Goal: Find specific page/section: Find specific page/section

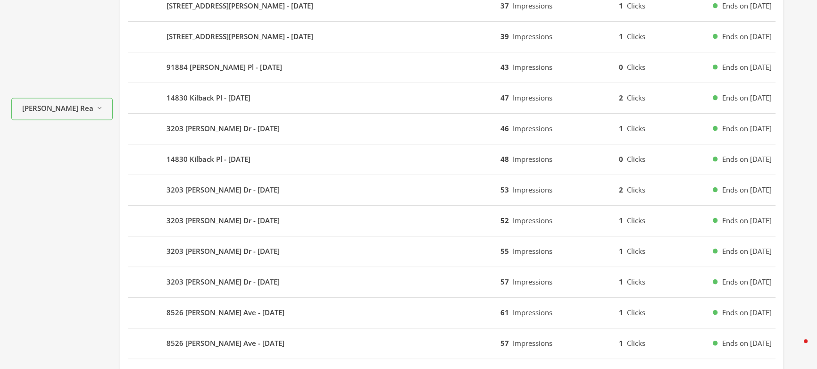
scroll to position [282, 0]
click at [49, 107] on span "[PERSON_NAME] Realty" at bounding box center [57, 107] width 71 height 11
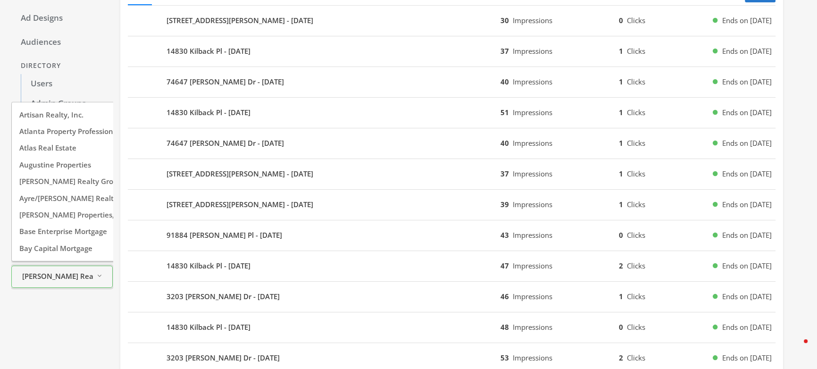
scroll to position [441, 0]
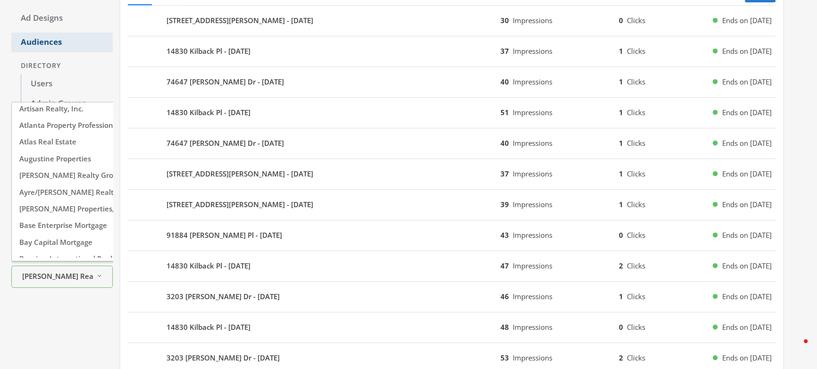
click at [105, 40] on link "Audiences" at bounding box center [61, 43] width 101 height 20
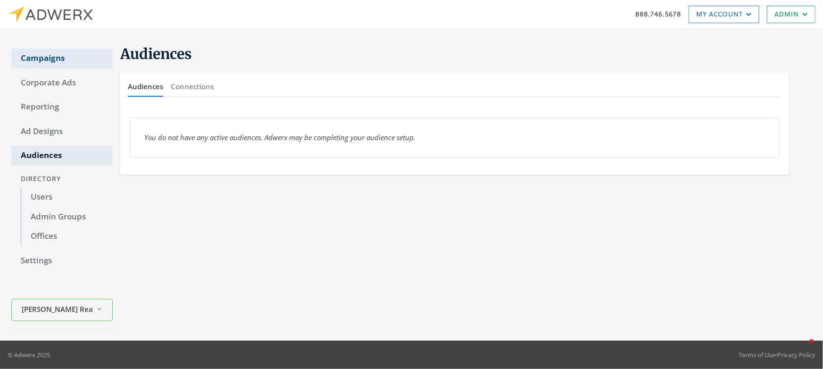
click at [62, 58] on link "Campaigns" at bounding box center [61, 59] width 101 height 20
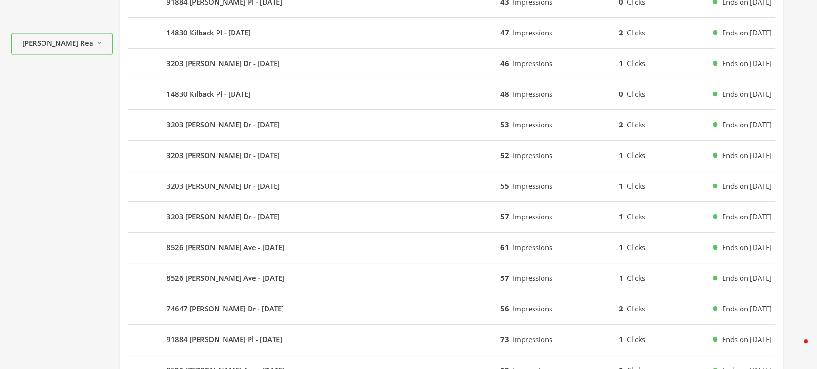
scroll to position [338, 0]
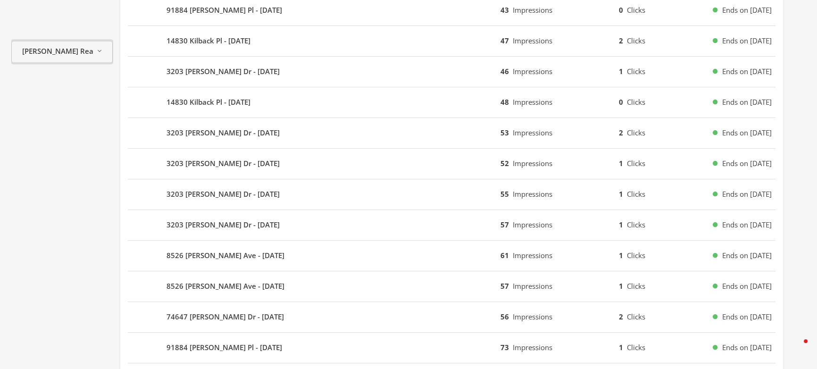
click at [52, 46] on span "[PERSON_NAME] Realty" at bounding box center [57, 51] width 71 height 11
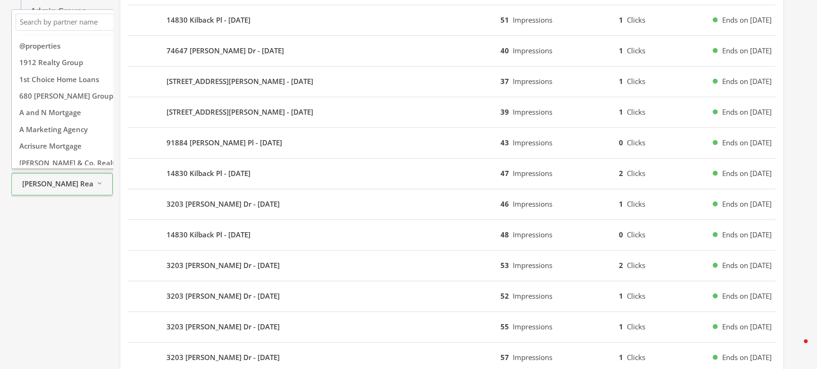
scroll to position [198, 0]
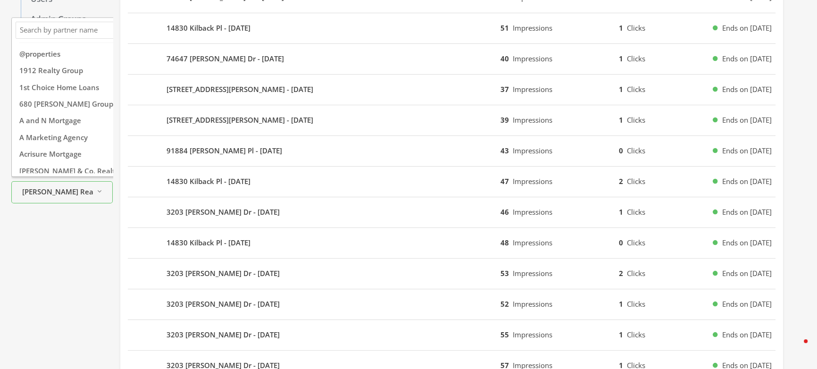
click at [55, 31] on input "Search Magnifying Glass" at bounding box center [84, 31] width 132 height 12
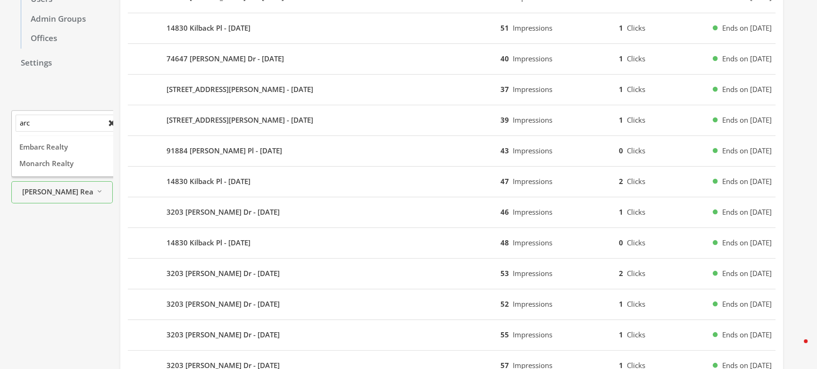
type input "arc"
click at [112, 120] on icon at bounding box center [112, 123] width 6 height 6
click at [106, 118] on input "arc" at bounding box center [62, 123] width 88 height 12
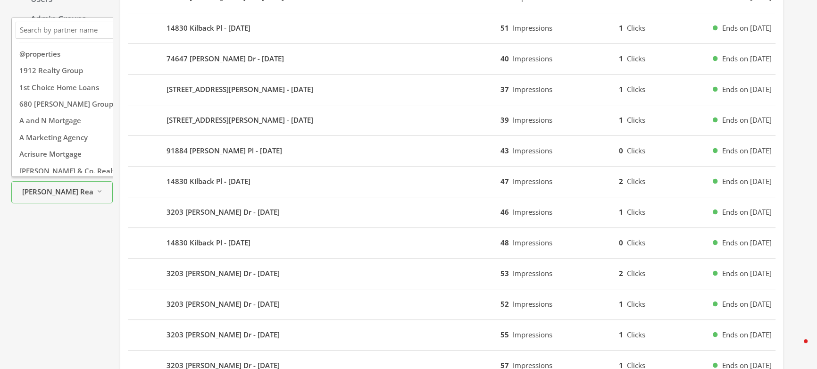
scroll to position [0, 6]
